Goal: Task Accomplishment & Management: Use online tool/utility

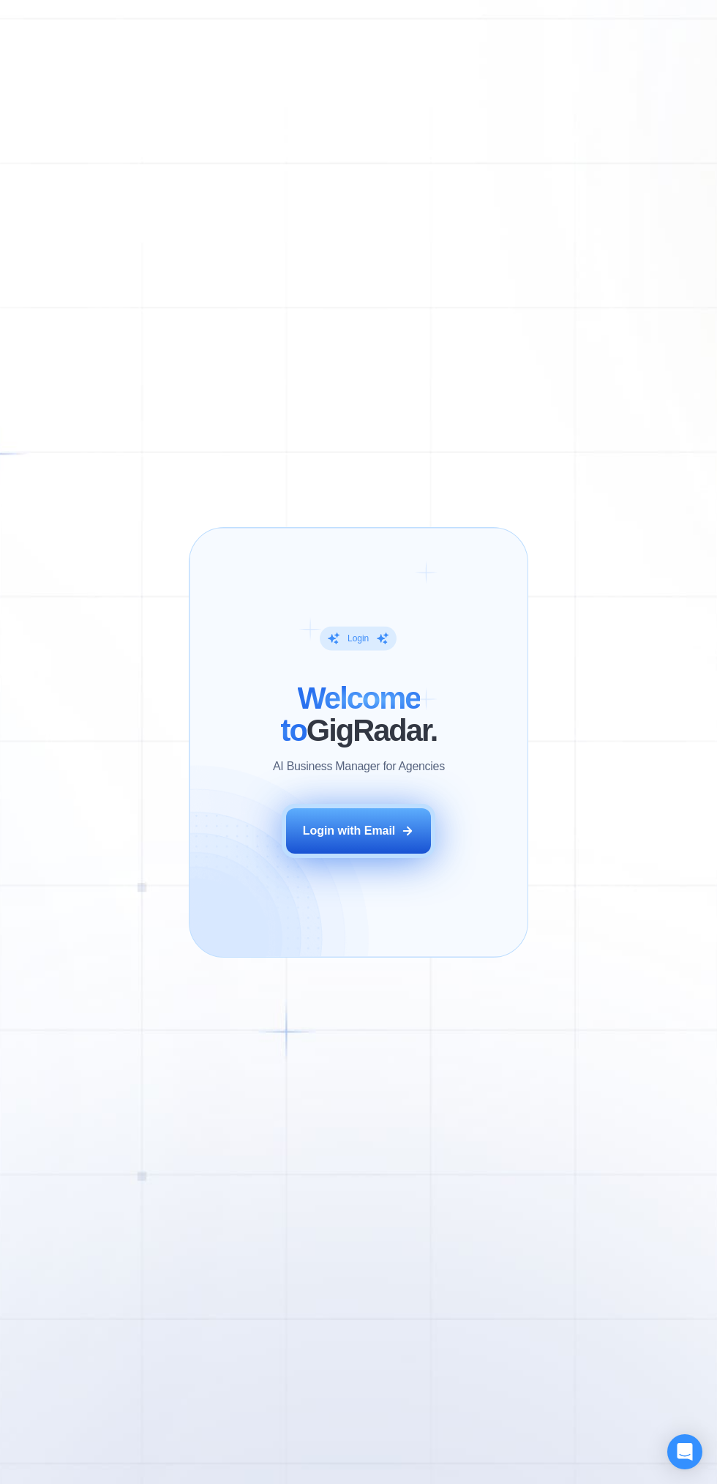
click at [375, 827] on div "Login with Email" at bounding box center [349, 831] width 93 height 16
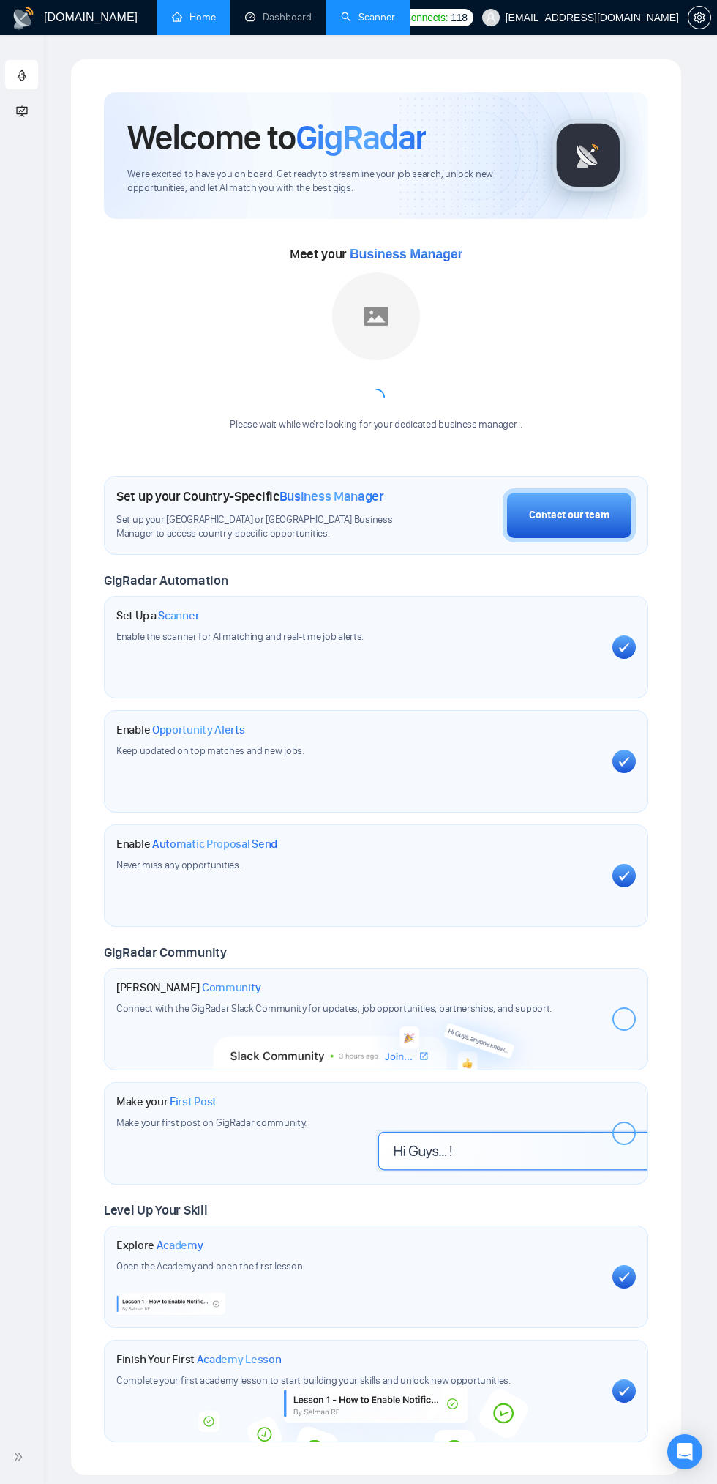
click at [359, 17] on link "Scanner" at bounding box center [368, 17] width 54 height 12
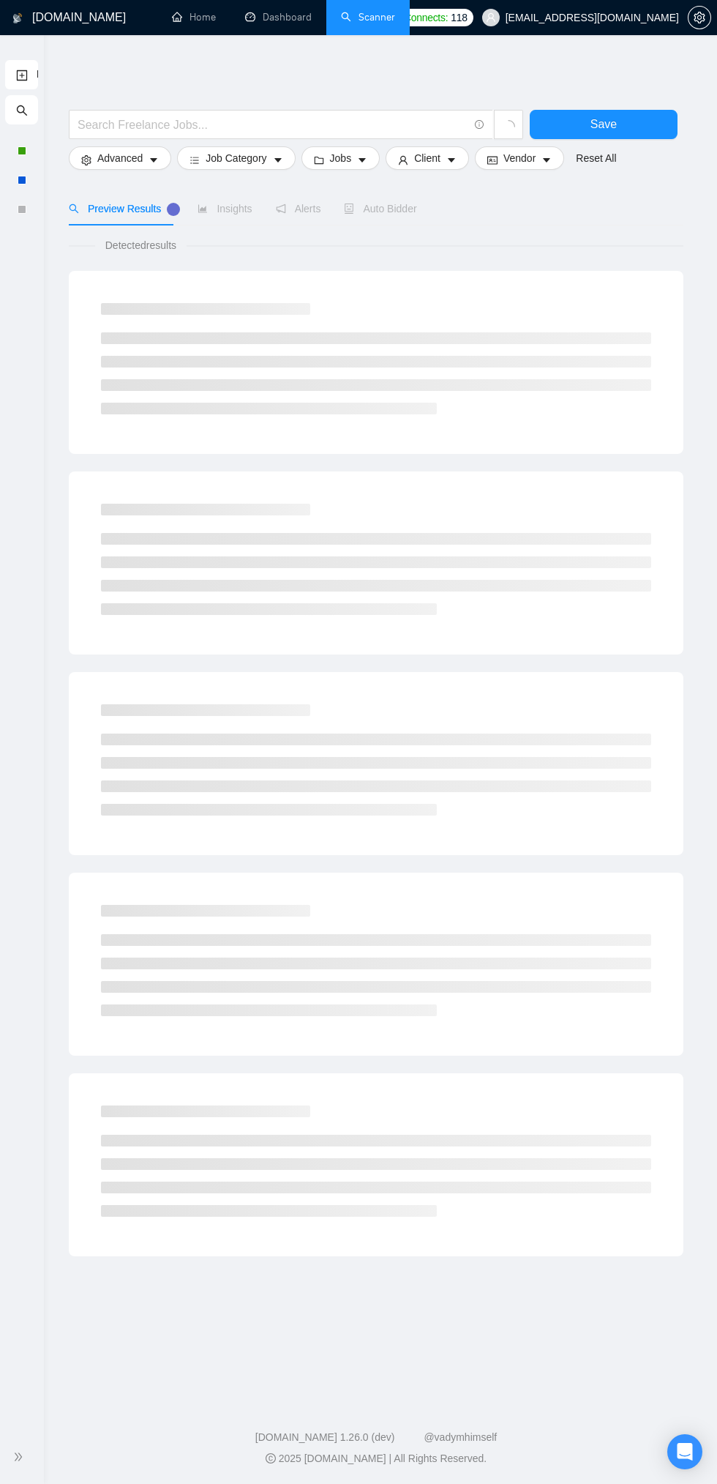
click at [21, 111] on icon "search" at bounding box center [22, 111] width 12 height 12
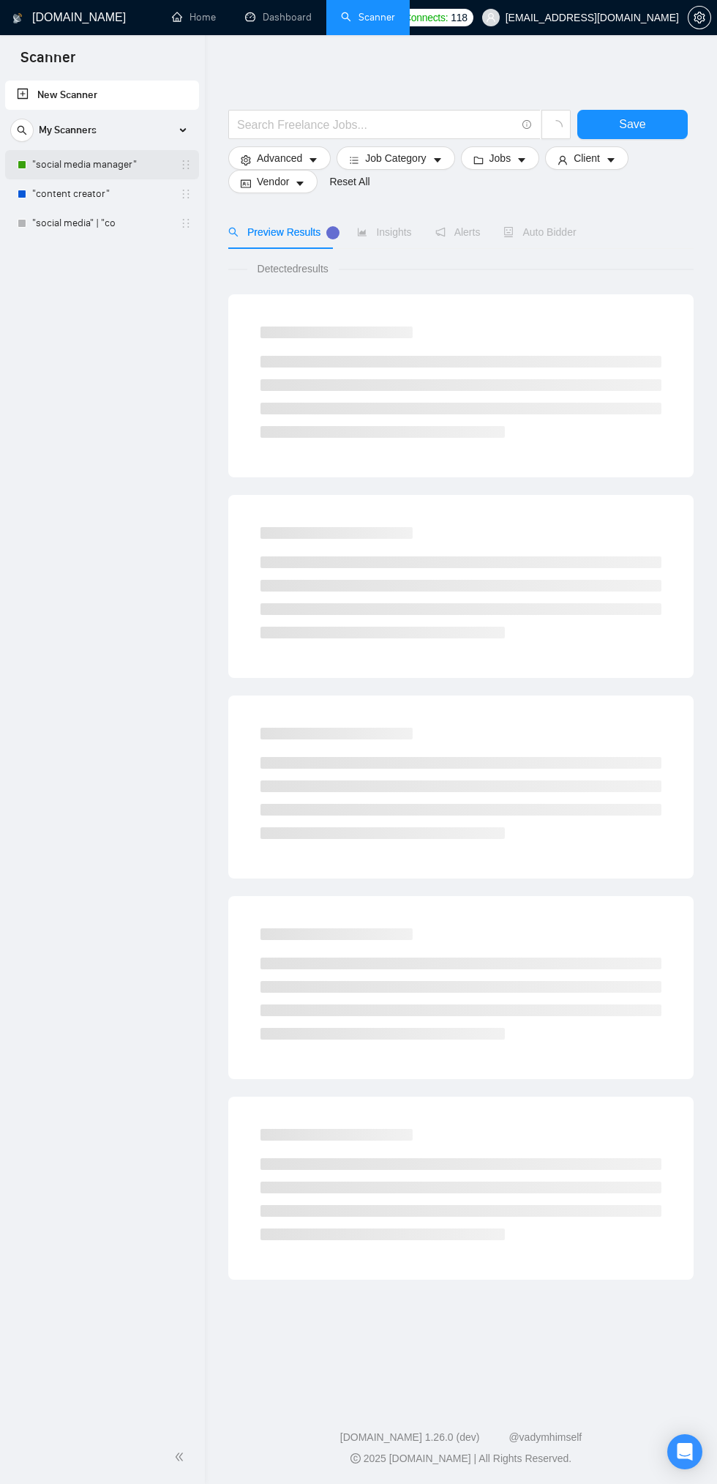
click at [60, 164] on link ""social media manager"" at bounding box center [101, 164] width 139 height 29
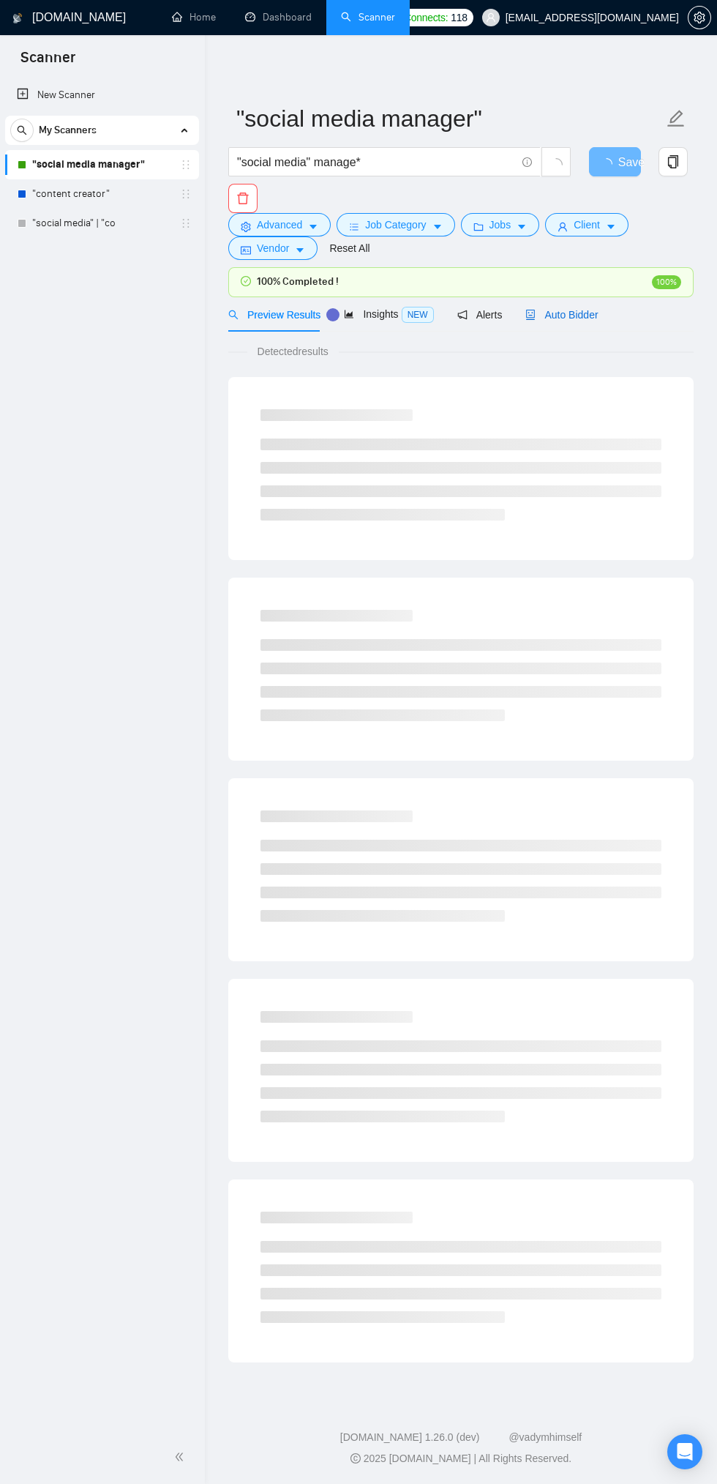
click at [589, 314] on span "Auto Bidder" at bounding box center [562, 315] width 72 height 12
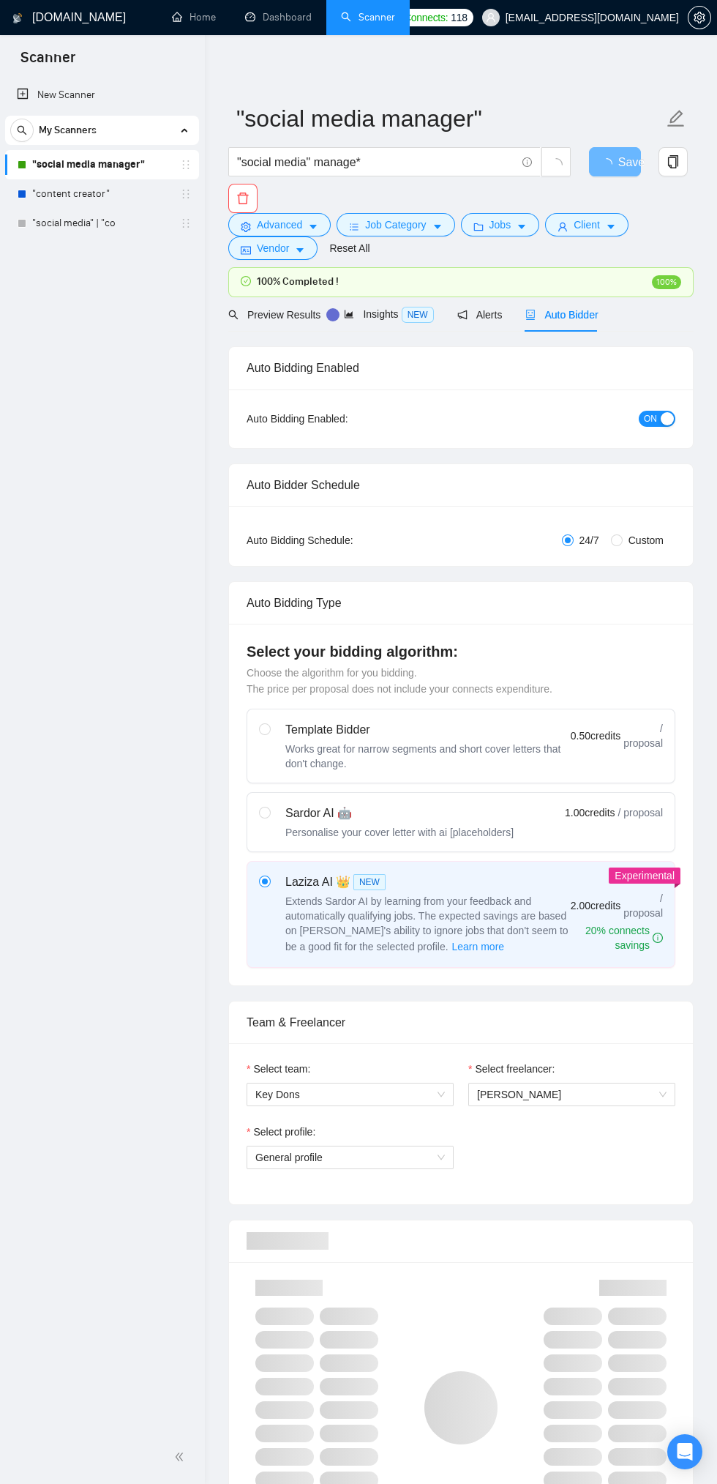
checkbox input "true"
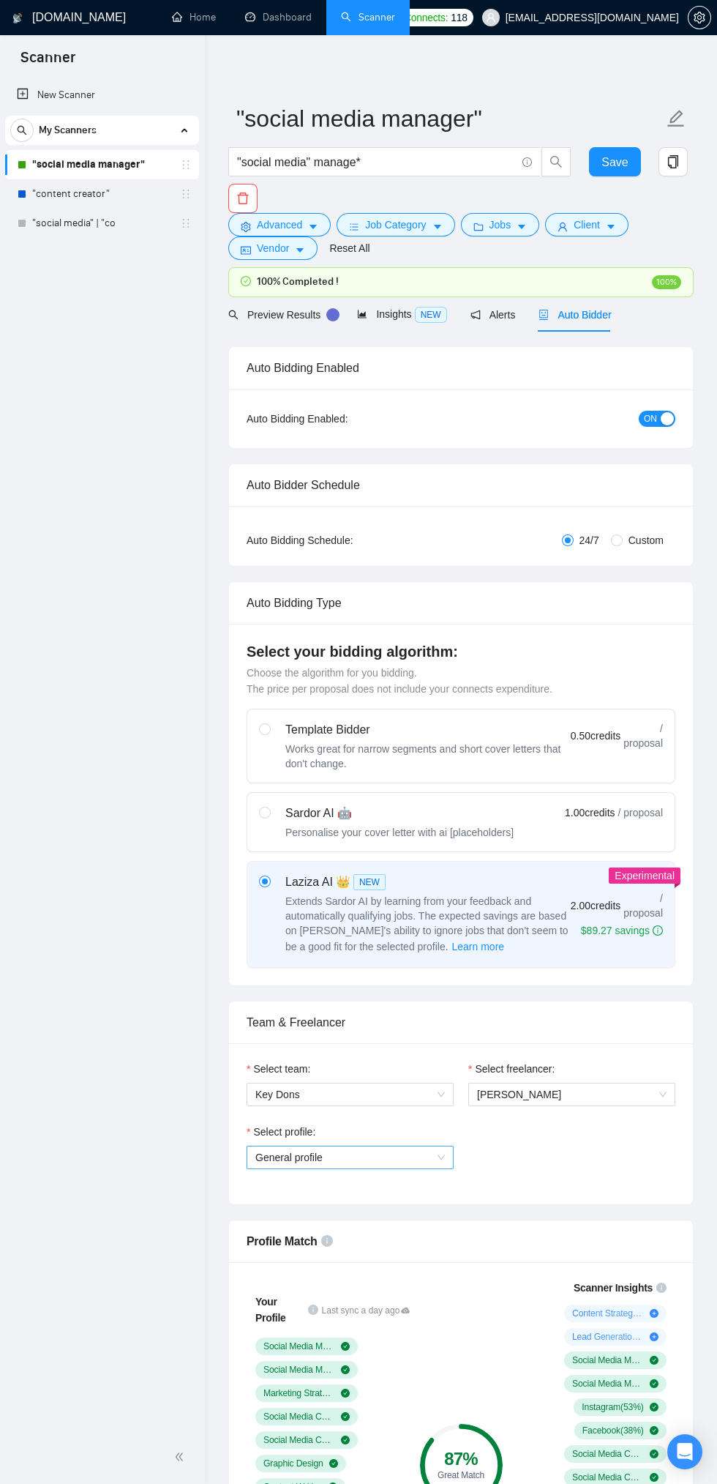
click at [401, 1151] on span "General profile" at bounding box center [350, 1157] width 190 height 22
click at [566, 1171] on div "Select profile: General profile" at bounding box center [461, 1154] width 444 height 63
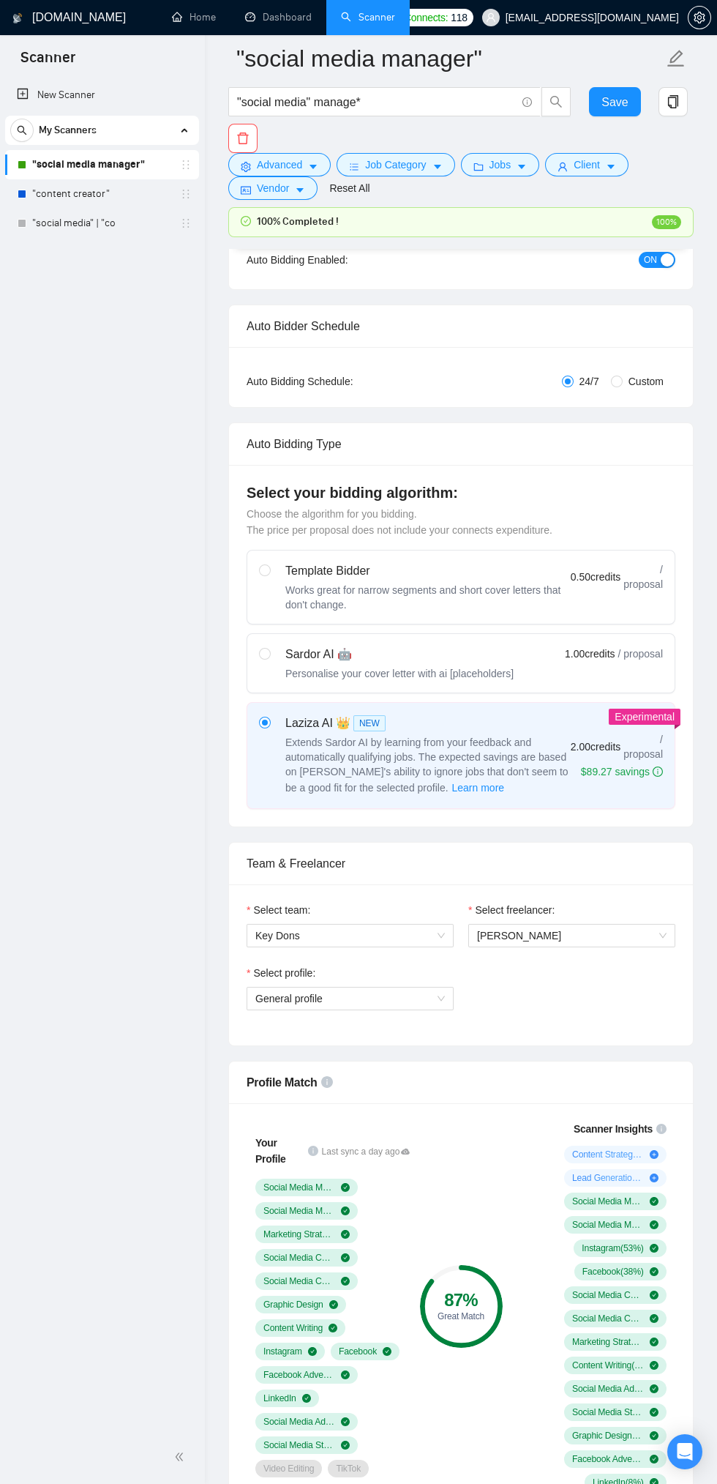
scroll to position [118, 0]
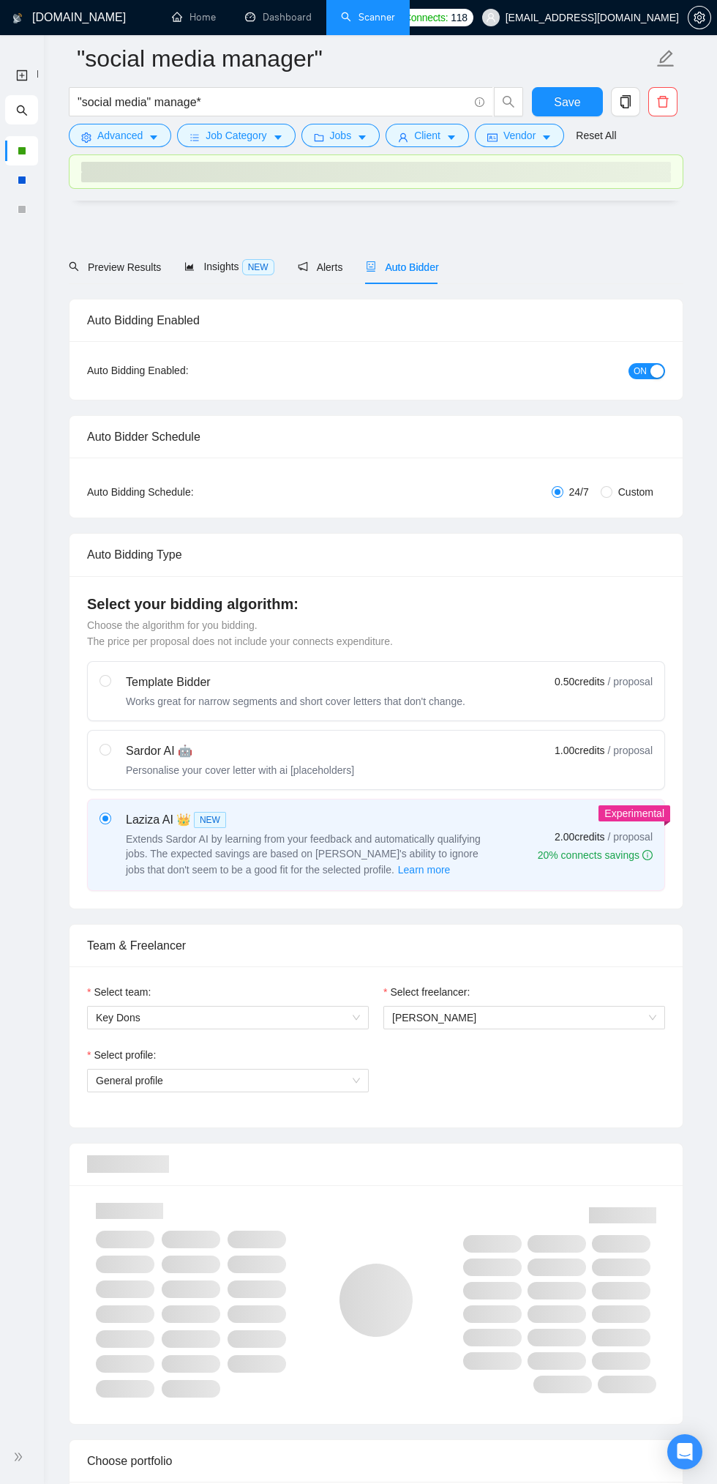
checkbox input "true"
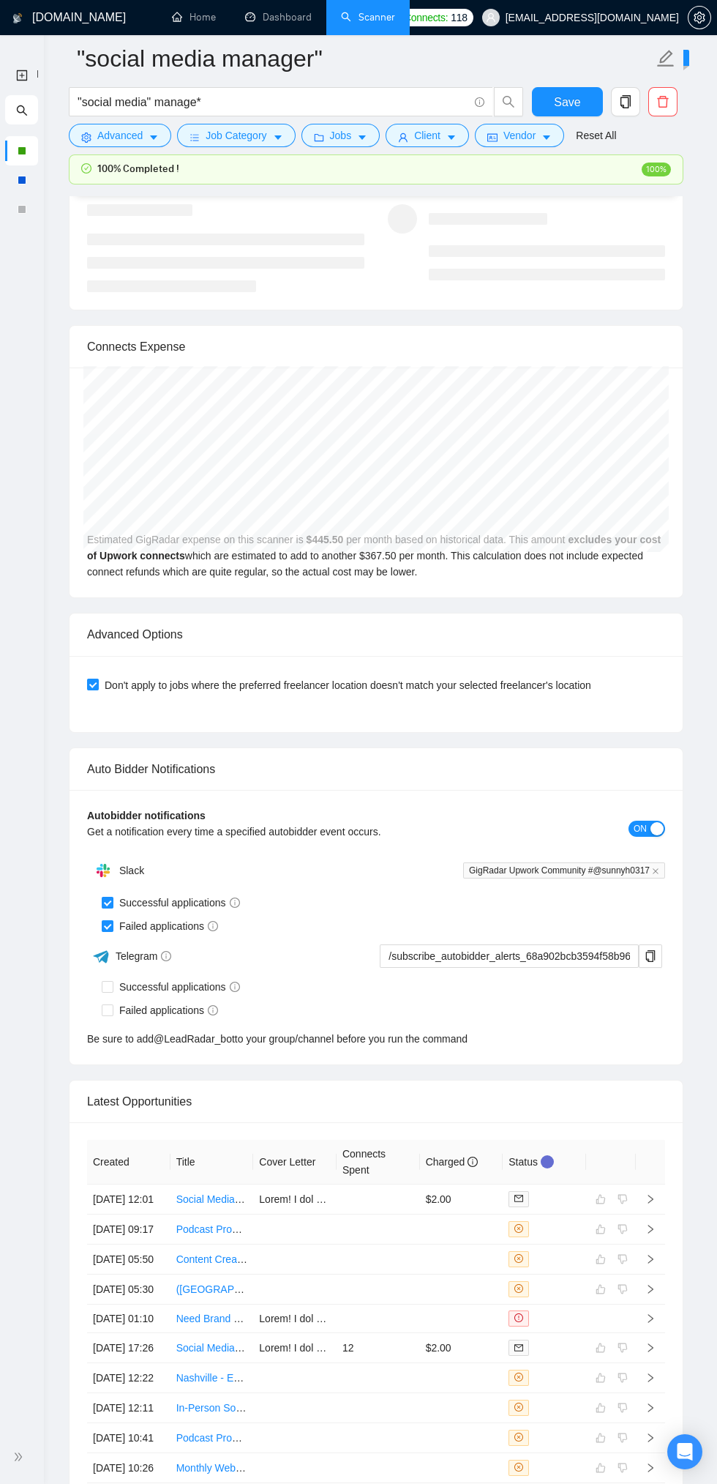
scroll to position [3154, 0]
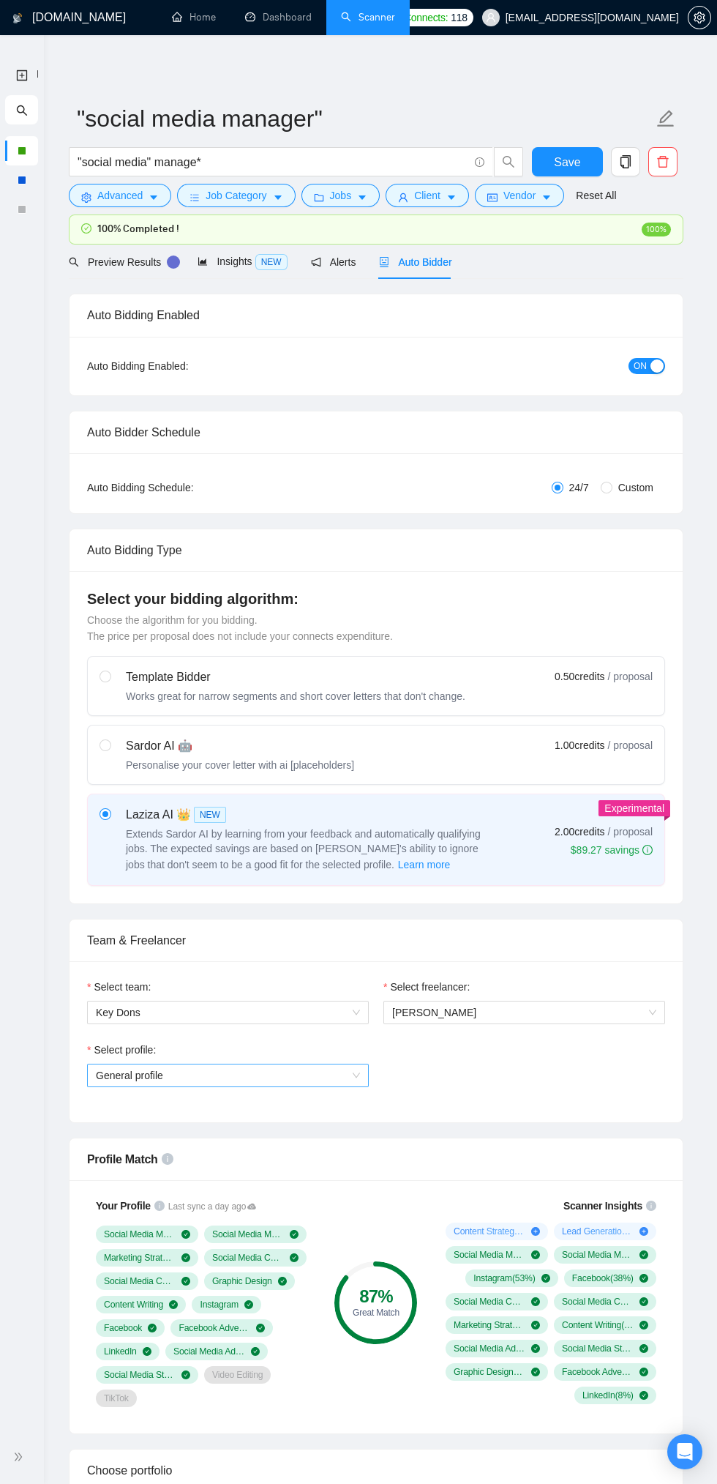
click at [298, 1075] on span "General profile" at bounding box center [228, 1075] width 264 height 22
click at [482, 1089] on div "Select profile: General profile" at bounding box center [376, 1072] width 593 height 63
click at [321, 1077] on span "General profile" at bounding box center [228, 1075] width 264 height 22
